Goal: Transaction & Acquisition: Purchase product/service

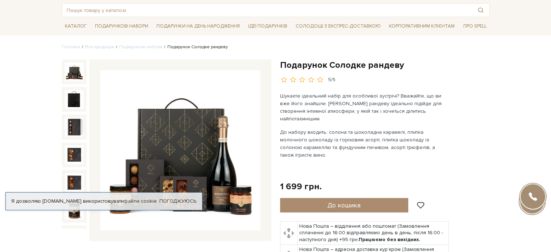
scroll to position [72, 0]
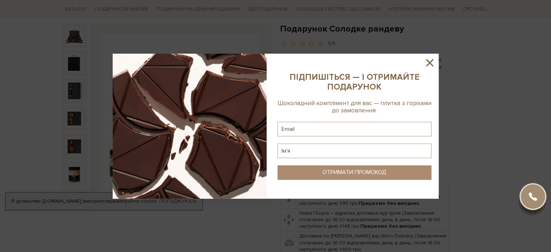
click at [429, 62] on icon at bounding box center [429, 62] width 7 height 7
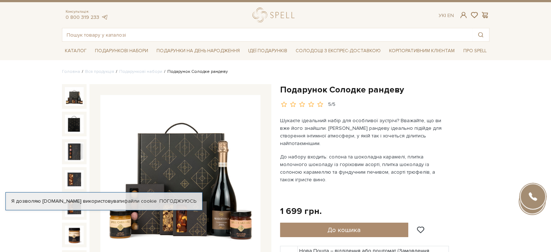
scroll to position [0, 0]
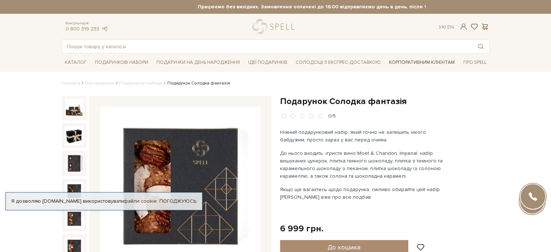
click at [425, 62] on link "Корпоративним клієнтам" at bounding box center [421, 62] width 71 height 12
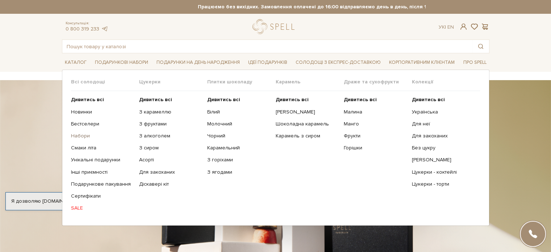
click at [82, 133] on link "Набори" at bounding box center [102, 136] width 63 height 7
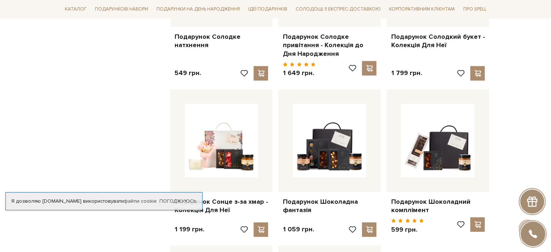
scroll to position [580, 0]
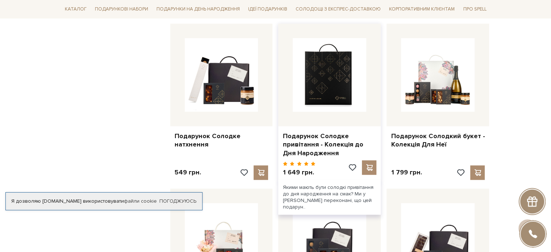
click at [330, 86] on img at bounding box center [330, 75] width 74 height 74
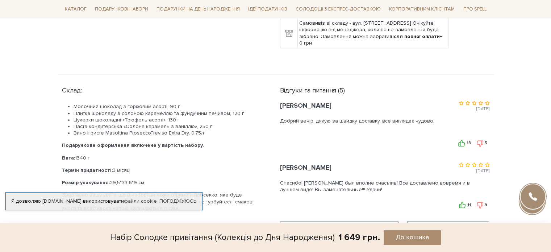
scroll to position [362, 0]
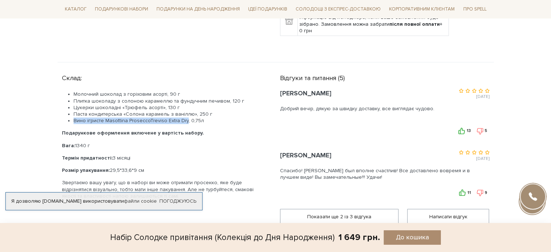
drag, startPoint x: 73, startPoint y: 119, endPoint x: 183, endPoint y: 120, distance: 109.8
click at [183, 120] on li "Вино ігристе Masottina ProseccoTreviso Extra Dry, 0,75л" at bounding box center [168, 120] width 189 height 7
copy li "Вино ігристе Masottina ProseccoTreviso Extra Dry"
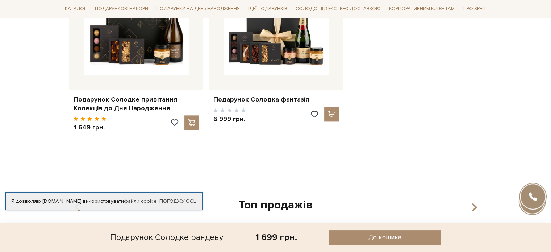
scroll to position [833, 0]
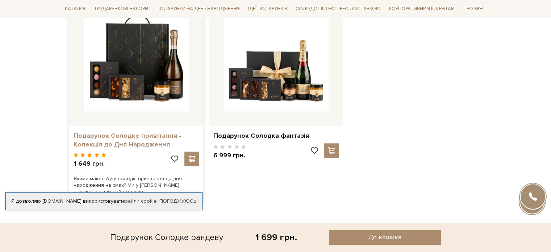
click at [108, 131] on link "Подарунок Солодке привітання - Колекція до Дня Народження" at bounding box center [136, 139] width 125 height 17
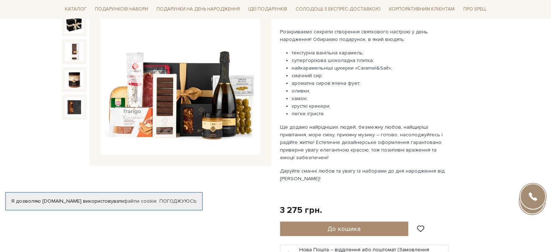
scroll to position [109, 0]
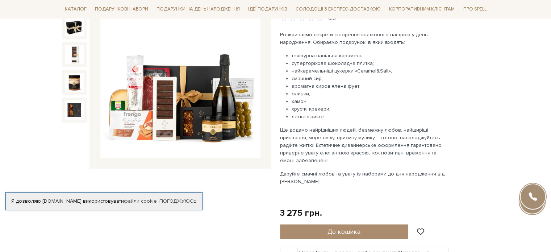
click at [189, 108] on img at bounding box center [180, 78] width 160 height 160
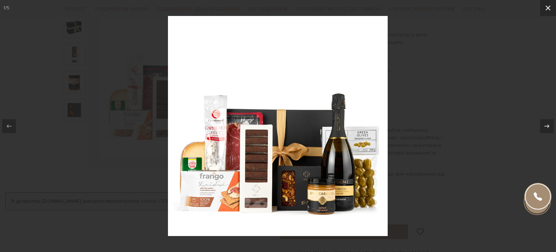
click at [546, 8] on icon at bounding box center [548, 8] width 9 height 9
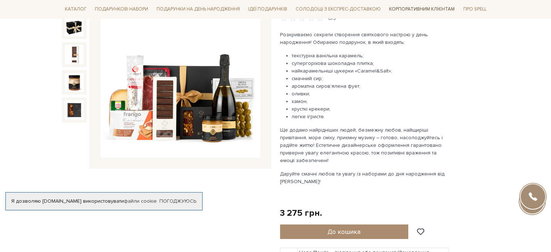
scroll to position [109, 0]
